Goal: Task Accomplishment & Management: Manage account settings

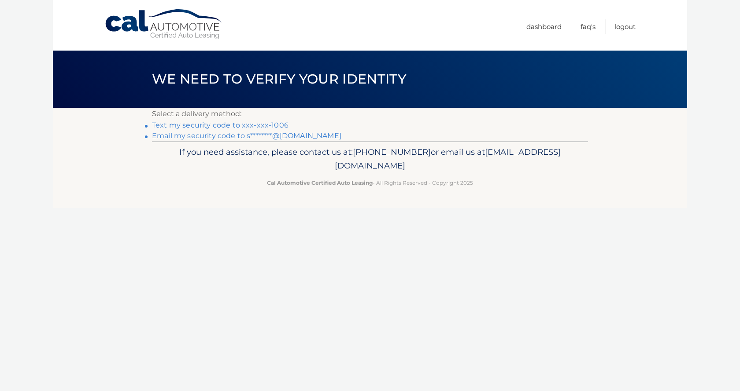
click at [195, 124] on link "Text my security code to xxx-xxx-1006" at bounding box center [220, 125] width 136 height 8
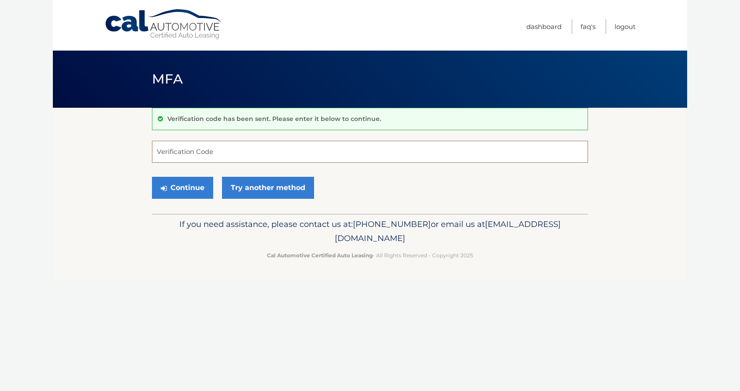
click at [199, 151] on input "Verification Code" at bounding box center [370, 152] width 436 height 22
type input "623681"
click at [187, 188] on button "Continue" at bounding box center [182, 188] width 61 height 22
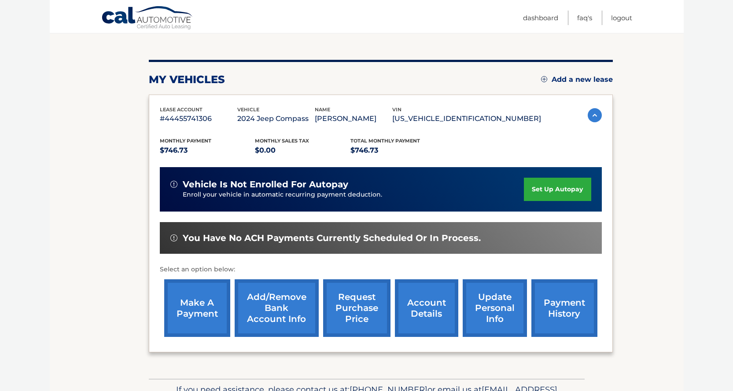
scroll to position [88, 0]
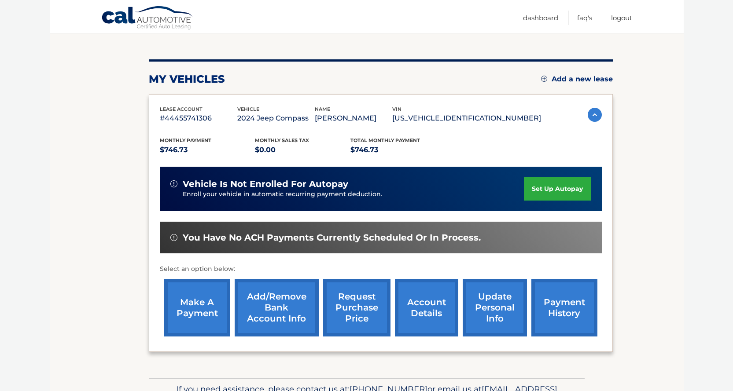
click at [203, 305] on link "make a payment" at bounding box center [197, 308] width 66 height 58
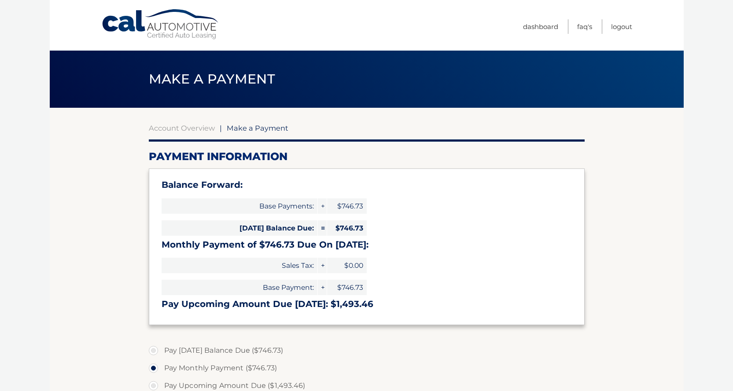
select select "ZGYyM2ZiOTUtMGViZS00MDY3LTg5YmQtNzM0M2Y5NjljZmVl"
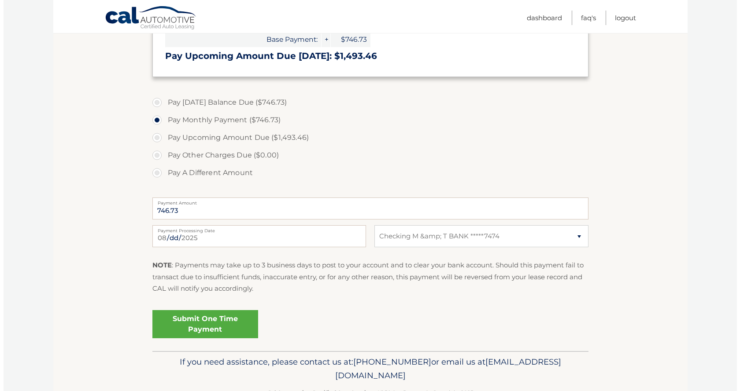
scroll to position [264, 0]
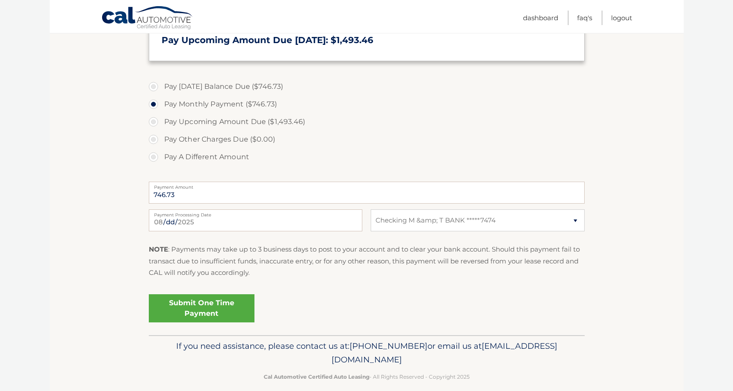
click at [212, 305] on link "Submit One Time Payment" at bounding box center [202, 308] width 106 height 28
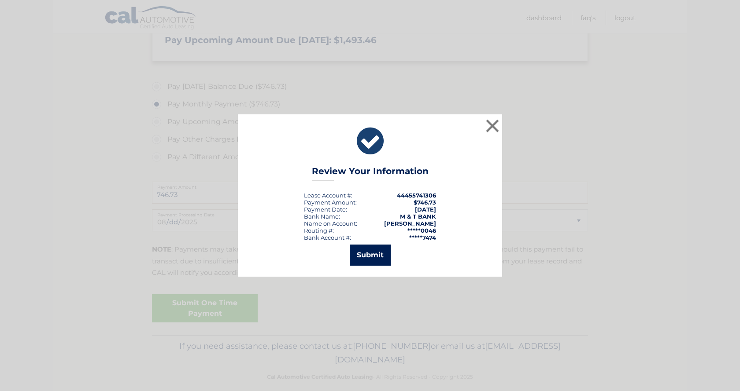
click at [371, 250] on button "Submit" at bounding box center [370, 255] width 41 height 21
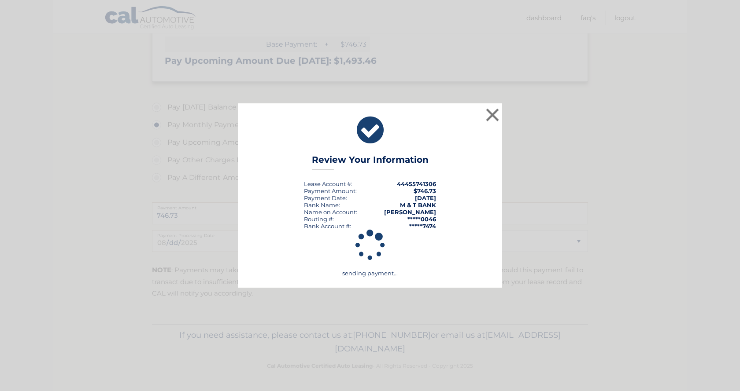
scroll to position [243, 0]
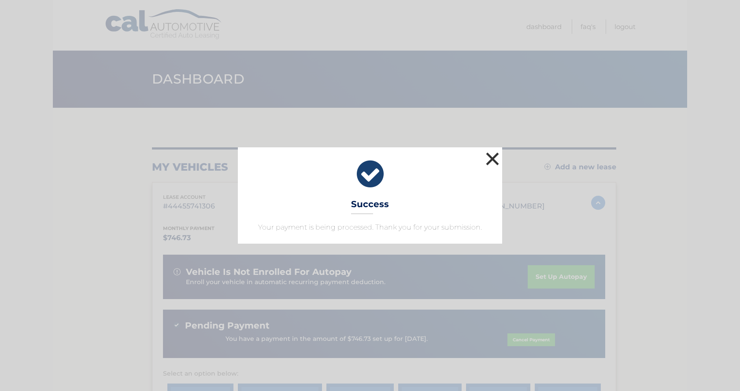
click at [492, 155] on button "×" at bounding box center [492, 159] width 18 height 18
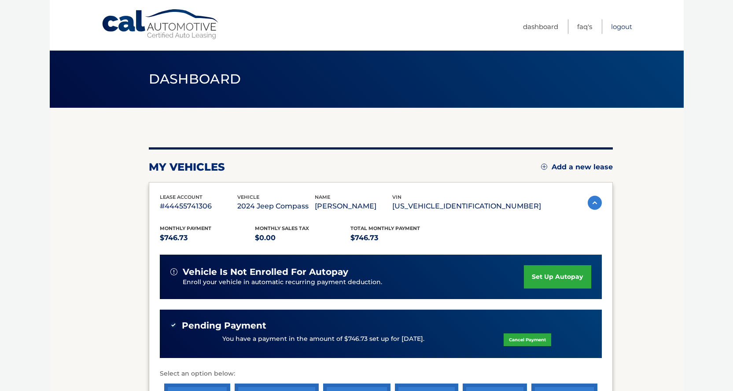
click at [620, 26] on link "Logout" at bounding box center [621, 26] width 21 height 15
